Goal: Task Accomplishment & Management: Complete application form

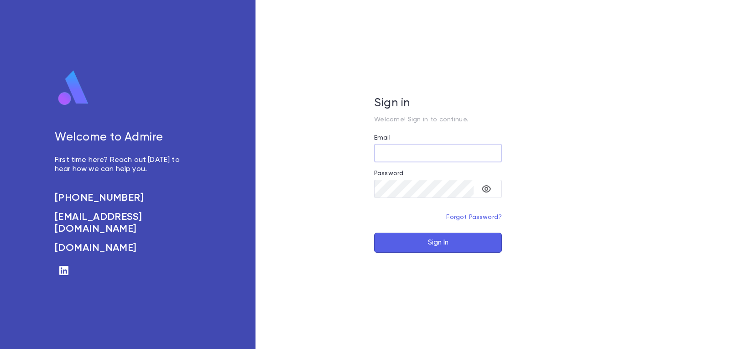
type input "**********"
click at [421, 236] on button "Sign In" at bounding box center [438, 243] width 128 height 20
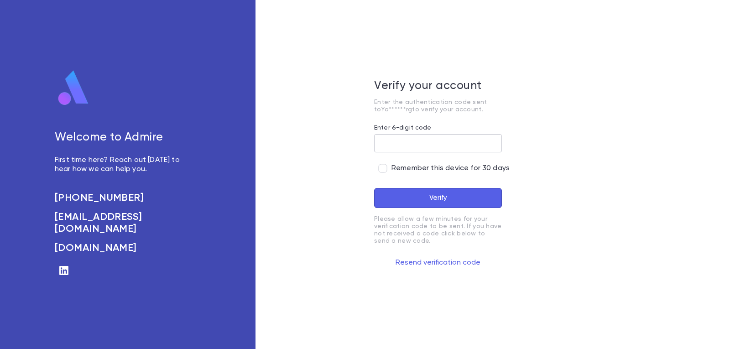
click at [412, 143] on input "Enter 6-digit code" at bounding box center [438, 143] width 128 height 18
type input "******"
click at [409, 197] on button "Verify" at bounding box center [438, 198] width 128 height 20
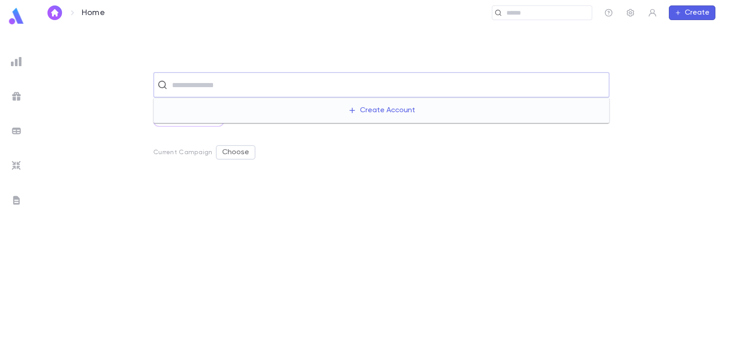
click at [298, 83] on input "text" at bounding box center [387, 84] width 436 height 17
type input "*"
type input "*******"
click at [51, 11] on img "button" at bounding box center [54, 12] width 11 height 7
click at [276, 88] on input "text" at bounding box center [387, 84] width 436 height 17
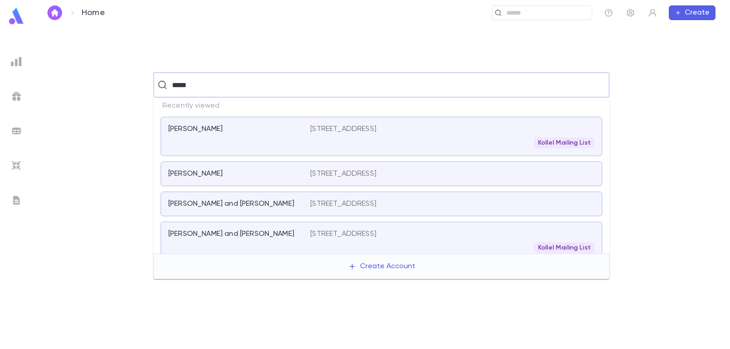
type input "******"
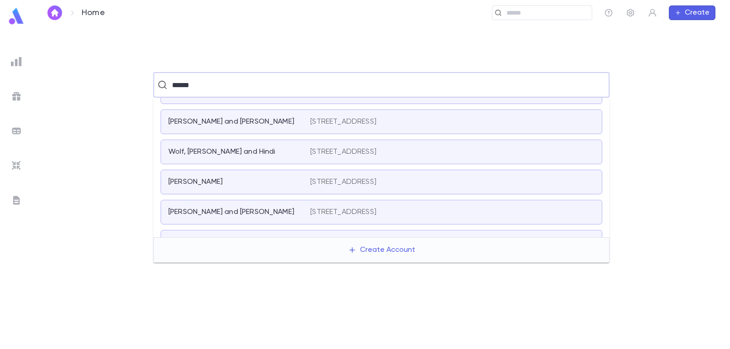
scroll to position [228, 0]
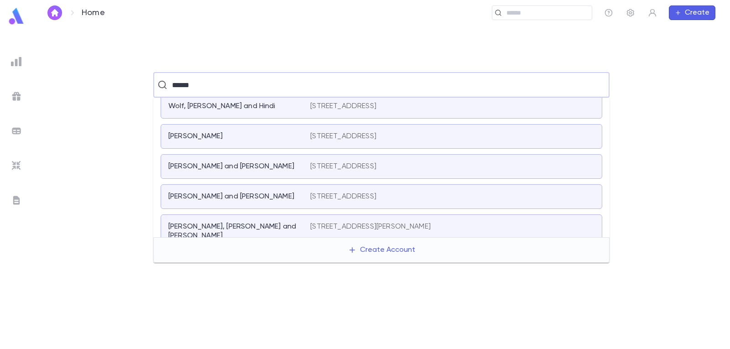
click at [355, 135] on p "[STREET_ADDRESS]" at bounding box center [343, 136] width 66 height 9
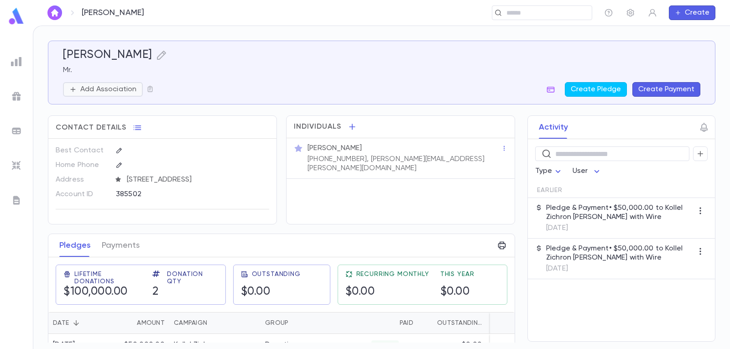
click at [112, 89] on p "Add Association" at bounding box center [108, 89] width 56 height 9
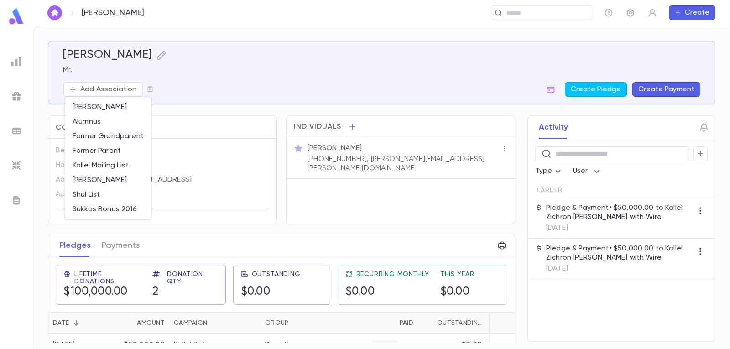
click at [262, 82] on div at bounding box center [365, 174] width 730 height 349
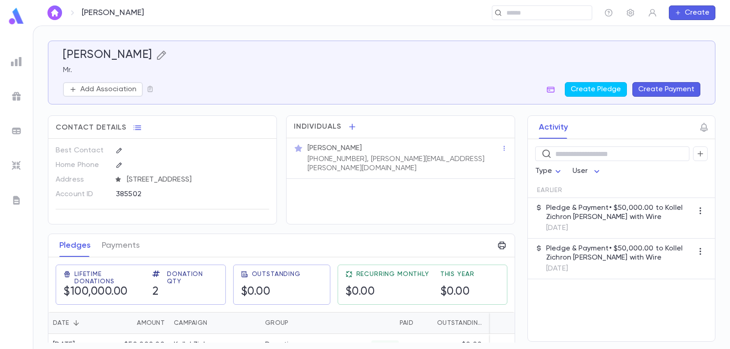
click at [167, 55] on icon "button" at bounding box center [161, 55] width 11 height 11
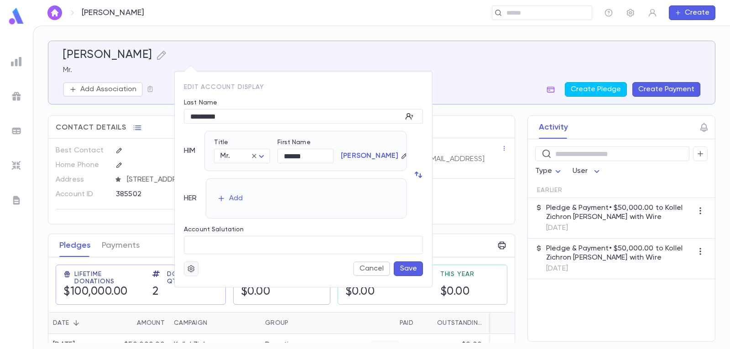
click at [185, 265] on button "button" at bounding box center [191, 268] width 15 height 15
click at [258, 260] on div at bounding box center [365, 174] width 730 height 349
click at [409, 115] on icon "button" at bounding box center [409, 116] width 9 height 9
type input "*********"
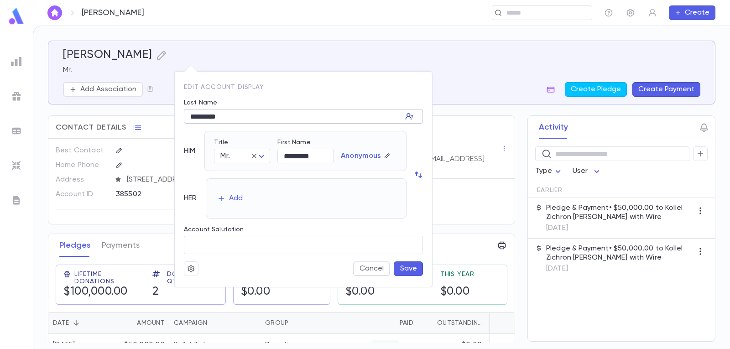
click at [409, 115] on icon "button" at bounding box center [409, 116] width 9 height 9
click at [407, 114] on icon "button" at bounding box center [409, 116] width 6 height 6
click at [368, 271] on button "Cancel" at bounding box center [371, 268] width 37 height 15
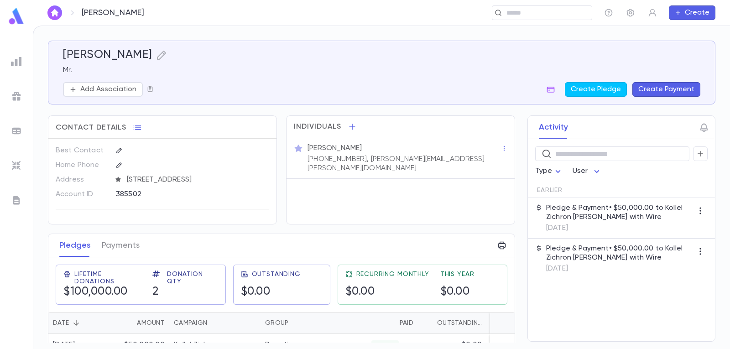
click at [151, 88] on icon "button" at bounding box center [149, 88] width 7 height 7
click at [167, 127] on div "Add to Scratch List" at bounding box center [195, 129] width 65 height 9
click at [274, 86] on div at bounding box center [365, 174] width 730 height 349
drag, startPoint x: 263, startPoint y: 52, endPoint x: 206, endPoint y: 68, distance: 59.5
click at [255, 56] on div at bounding box center [365, 174] width 730 height 349
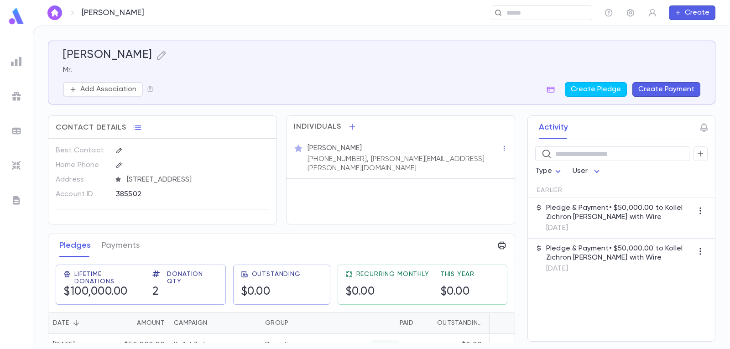
click at [501, 149] on icon "button" at bounding box center [504, 148] width 6 height 6
click at [438, 202] on div at bounding box center [365, 174] width 730 height 349
click at [350, 125] on icon "button" at bounding box center [352, 127] width 6 height 6
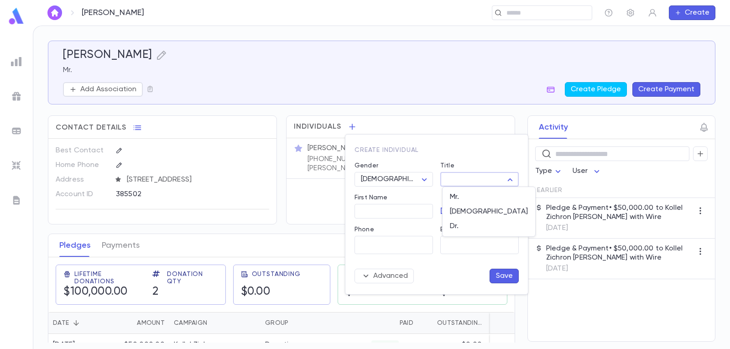
click at [510, 179] on body "[PERSON_NAME] ​ Create [PERSON_NAME] Mr. Add Association Create Pledge Create P…" at bounding box center [365, 187] width 730 height 323
click at [510, 179] on div at bounding box center [365, 174] width 730 height 349
click at [362, 272] on div "Advanced Save" at bounding box center [433, 272] width 172 height 22
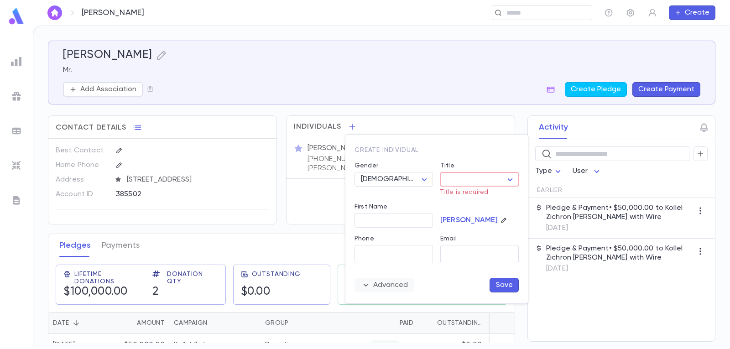
click at [390, 286] on button "Advanced" at bounding box center [383, 285] width 59 height 15
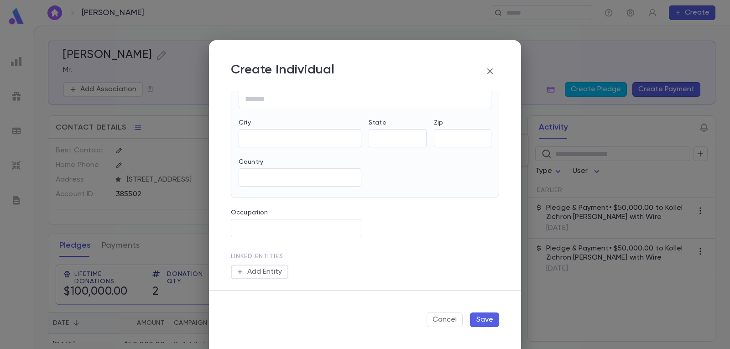
scroll to position [388, 0]
click at [269, 275] on button "Add Entity" at bounding box center [259, 272] width 57 height 15
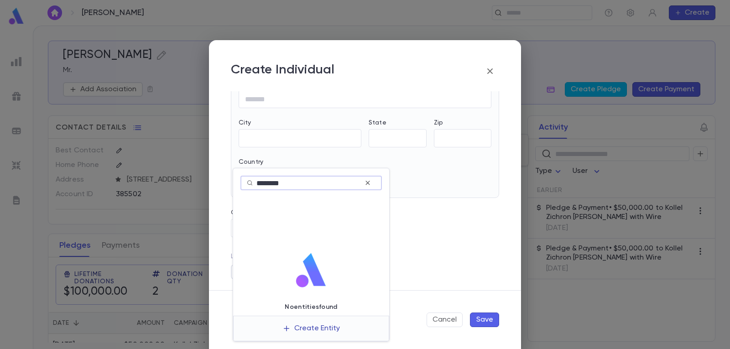
type input "*******"
click at [308, 329] on button "Create Entity" at bounding box center [311, 328] width 72 height 17
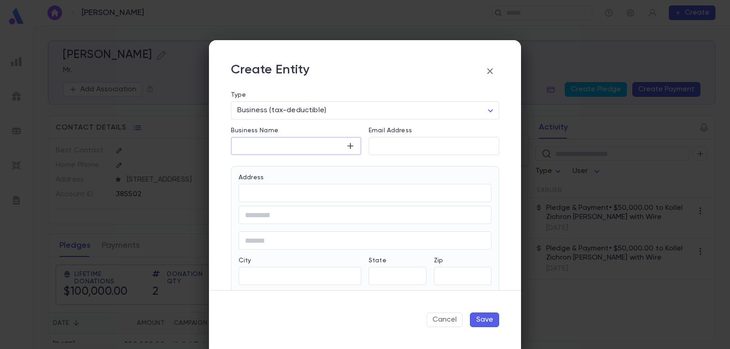
click at [309, 149] on input "Business Name" at bounding box center [288, 146] width 115 height 10
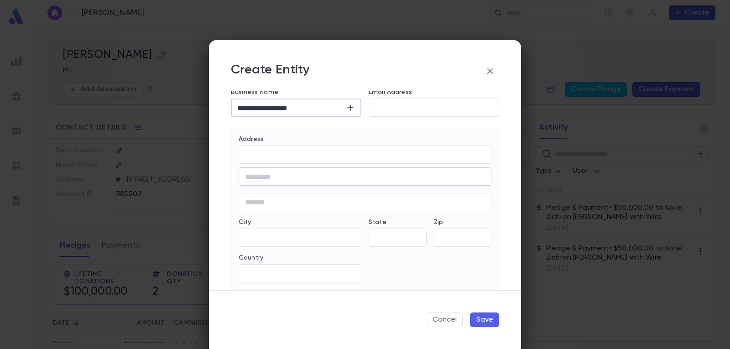
scroll to position [88, 0]
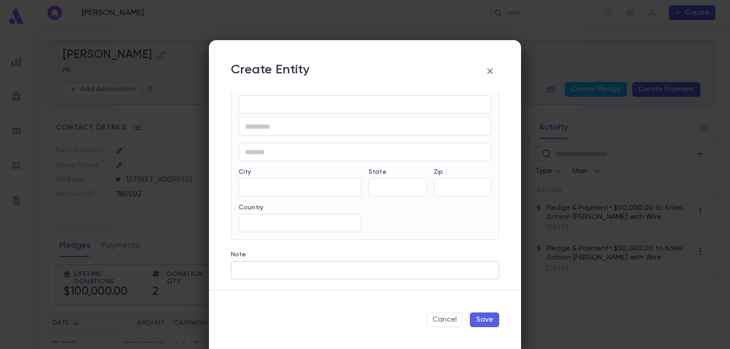
type input "**********"
click at [279, 266] on input "Note" at bounding box center [365, 270] width 268 height 10
type input "**********"
click at [488, 319] on button "Save" at bounding box center [484, 319] width 29 height 15
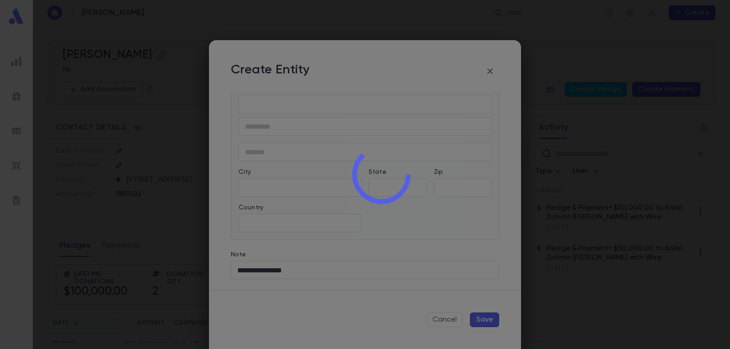
scroll to position [418, 0]
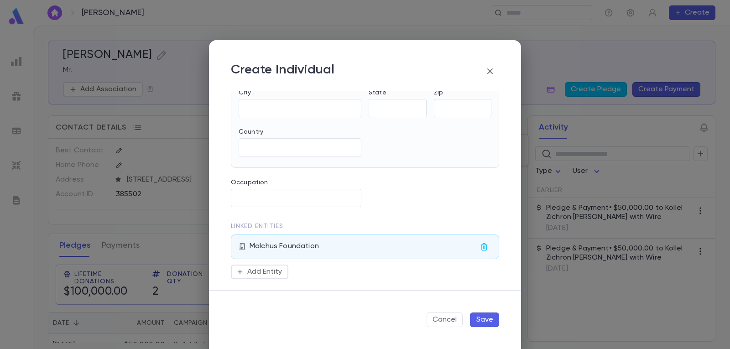
click at [482, 322] on button "Save" at bounding box center [484, 319] width 29 height 15
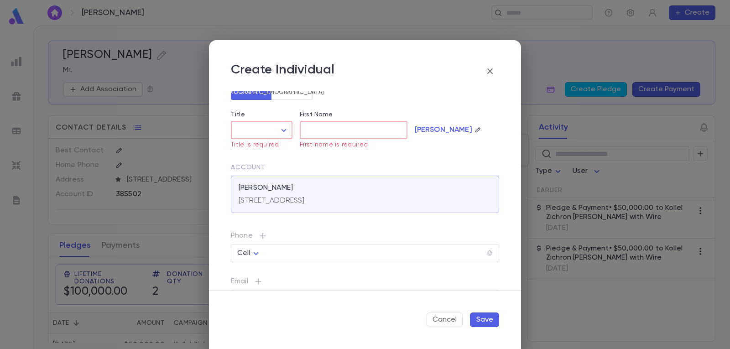
scroll to position [0, 0]
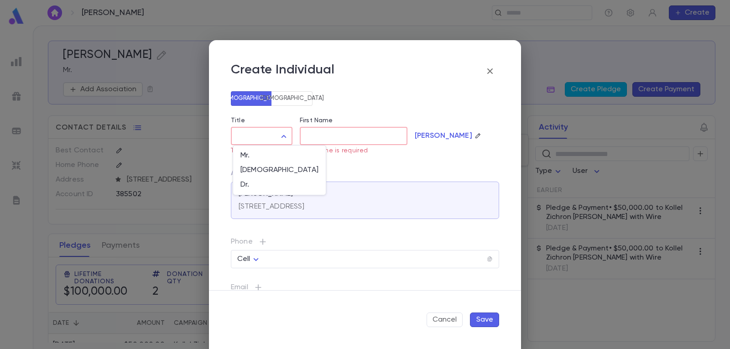
click at [280, 133] on body "[PERSON_NAME] ​ Create [PERSON_NAME] Mr. Add Association Create Pledge Create P…" at bounding box center [365, 187] width 730 height 323
drag, startPoint x: 261, startPoint y: 158, endPoint x: 265, endPoint y: 156, distance: 4.8
click at [261, 157] on span "Mr." at bounding box center [279, 155] width 78 height 9
type input "***"
click at [337, 132] on input "First Name" at bounding box center [354, 136] width 108 height 10
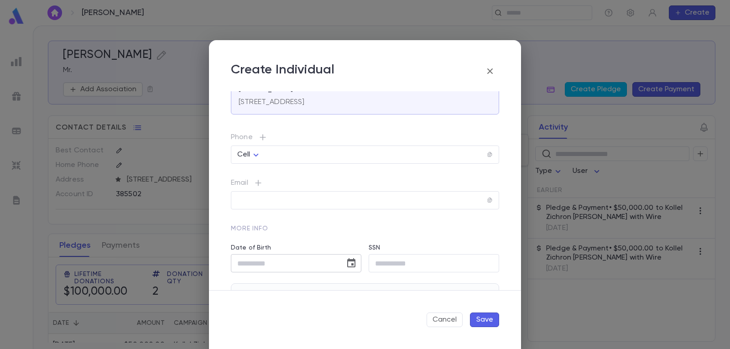
scroll to position [409, 0]
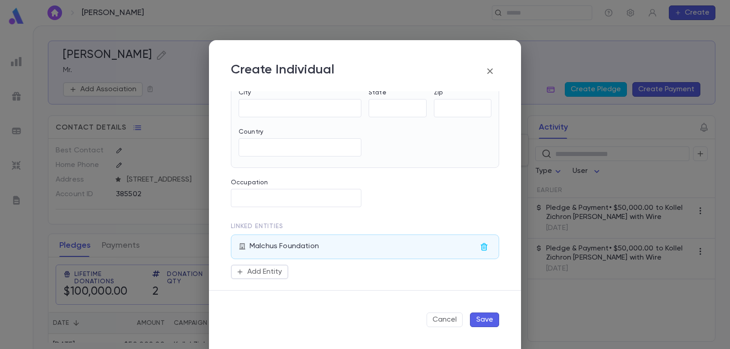
type input "******"
click at [483, 321] on button "Save" at bounding box center [484, 319] width 29 height 15
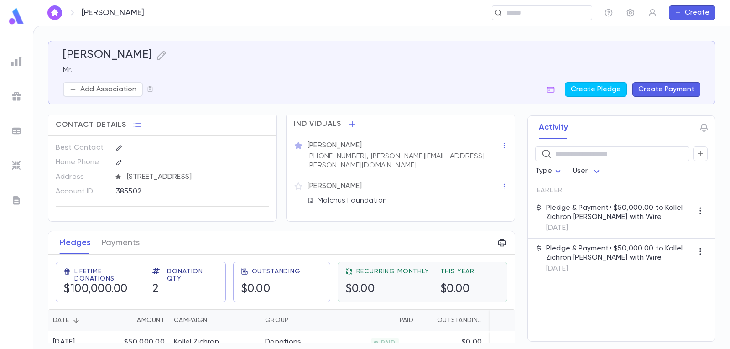
scroll to position [0, 0]
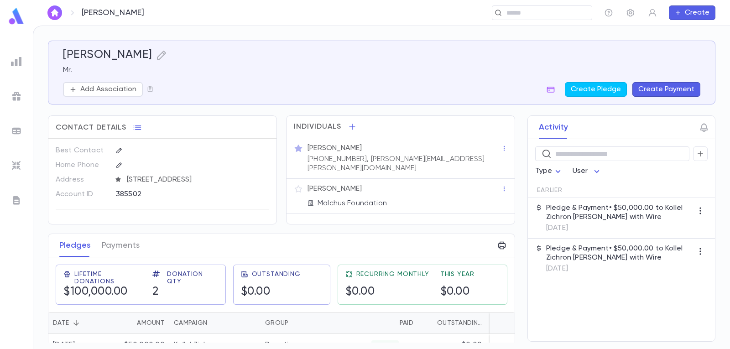
click at [54, 10] on img "button" at bounding box center [54, 12] width 11 height 7
